Goal: Task Accomplishment & Management: Manage account settings

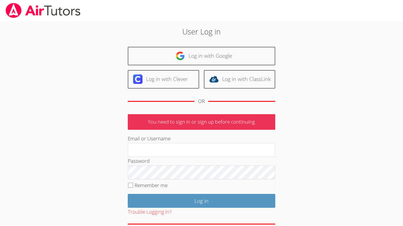
click at [371, 1] on div at bounding box center [201, 10] width 403 height 21
click at [311, 1] on div at bounding box center [201, 10] width 403 height 21
click at [136, 0] on div at bounding box center [201, 10] width 403 height 21
click at [222, 0] on div at bounding box center [201, 10] width 403 height 21
click at [225, 0] on div at bounding box center [201, 10] width 403 height 21
